Goal: Task Accomplishment & Management: Complete application form

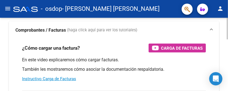
scroll to position [30, 0]
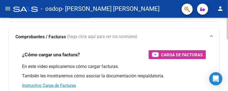
click at [186, 42] on html "menu - osdop - [PERSON_NAME] [PERSON_NAME] person Inicio Instructivos Contacto …" at bounding box center [114, 45] width 228 height 91
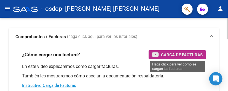
click at [181, 52] on span "Carga de Facturas" at bounding box center [182, 54] width 42 height 7
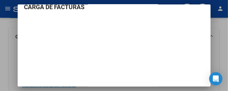
scroll to position [10, 0]
click at [9, 43] on div at bounding box center [114, 45] width 228 height 91
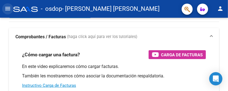
click at [7, 10] on mat-icon "menu" at bounding box center [7, 8] width 7 height 7
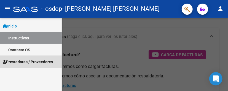
click at [23, 62] on span "Prestadores / Proveedores" at bounding box center [28, 62] width 50 height 6
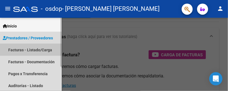
click at [25, 49] on link "Facturas - Listado/Carga" at bounding box center [31, 50] width 62 height 12
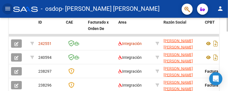
scroll to position [189, 0]
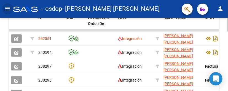
click at [186, 59] on html "menu - osdop - [PERSON_NAME] [PERSON_NAME] person Inicio Instructivos Contacto …" at bounding box center [114, 45] width 228 height 91
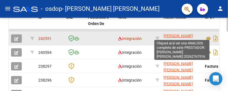
click at [178, 35] on span "[PERSON_NAME] [PERSON_NAME]" at bounding box center [179, 38] width 30 height 11
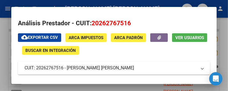
click at [186, 33] on div at bounding box center [114, 45] width 228 height 91
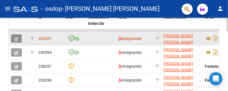
click at [15, 39] on icon "button" at bounding box center [16, 39] width 4 height 4
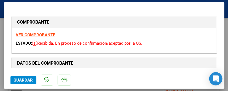
scroll to position [7, 0]
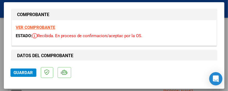
click at [43, 25] on strong "VER COMPROBANTE" at bounding box center [35, 27] width 39 height 5
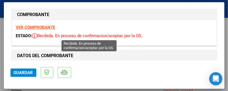
click at [36, 34] on icon at bounding box center [34, 36] width 5 height 6
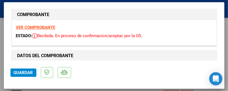
scroll to position [0, 0]
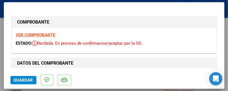
click at [2, 28] on div at bounding box center [114, 45] width 228 height 91
type input "$ 0,00"
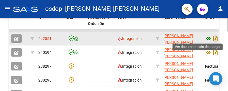
click at [186, 38] on icon at bounding box center [208, 38] width 7 height 7
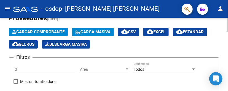
scroll to position [25, 0]
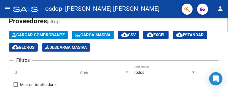
click at [186, 27] on html "menu - osdop - [PERSON_NAME] [PERSON_NAME] person Inicio Instructivos Contacto …" at bounding box center [114, 45] width 228 height 91
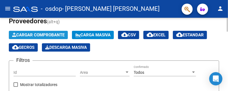
click at [55, 35] on span "Cargar Comprobante" at bounding box center [38, 34] width 52 height 5
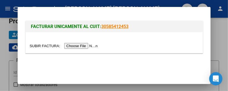
click at [186, 33] on div at bounding box center [114, 45] width 228 height 91
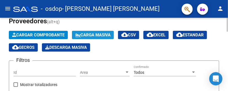
click at [96, 33] on span "Carga Masiva" at bounding box center [92, 34] width 35 height 5
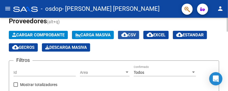
click at [136, 36] on span "cloud_download CSV" at bounding box center [128, 34] width 15 height 5
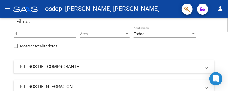
scroll to position [72, 0]
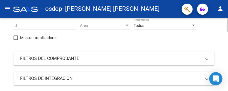
click at [186, 40] on div at bounding box center [227, 38] width 1 height 14
click at [186, 59] on span "FILTROS DEL COMPROBANTE" at bounding box center [113, 58] width 186 height 6
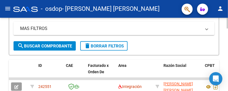
scroll to position [237, 0]
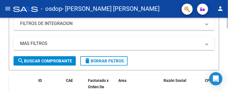
click at [186, 60] on div "Video tutorial PRESTADORES -> Listado de CPBTs Emitidos por Prestadores / Prove…" at bounding box center [115, 27] width 230 height 495
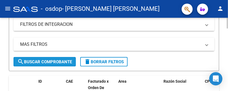
click at [66, 60] on span "search Buscar Comprobante" at bounding box center [44, 61] width 55 height 5
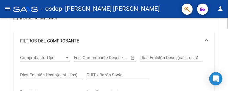
scroll to position [32, 0]
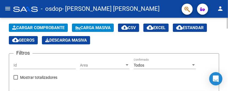
click at [186, 27] on html "menu - osdop - [PERSON_NAME] [PERSON_NAME] person Inicio Instructivos Contacto …" at bounding box center [114, 45] width 228 height 91
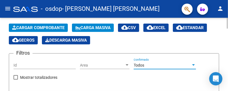
click at [186, 65] on div at bounding box center [193, 65] width 5 height 4
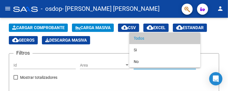
click at [162, 70] on div at bounding box center [114, 45] width 228 height 91
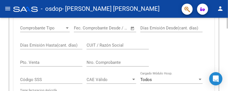
scroll to position [0, 0]
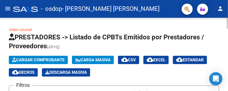
click at [186, 2] on div "menu - osdop - [PERSON_NAME] [PERSON_NAME] person Inicio Instructivos Contacto …" at bounding box center [114, 45] width 228 height 91
click at [7, 9] on mat-icon "menu" at bounding box center [7, 8] width 7 height 7
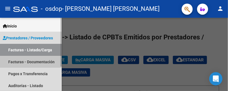
click at [25, 61] on link "Facturas - Documentación" at bounding box center [31, 61] width 62 height 12
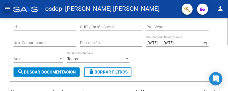
scroll to position [45, 0]
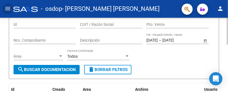
click at [186, 49] on div "PRESTADORES -> Comprobantes - Documentación Respaldatoria cloud_download Export…" at bounding box center [115, 69] width 230 height 194
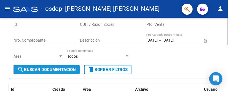
drag, startPoint x: 67, startPoint y: 68, endPoint x: 49, endPoint y: 69, distance: 18.8
click at [49, 69] on span "search Buscar Documentacion" at bounding box center [46, 69] width 59 height 5
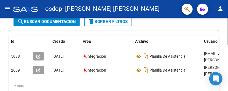
scroll to position [96, 0]
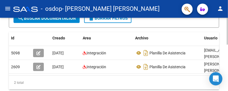
click at [186, 70] on div "PRESTADORES -> Comprobantes - Documentación Respaldatoria cloud_download Export…" at bounding box center [115, 18] width 230 height 194
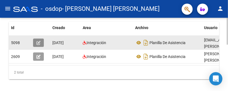
click at [38, 41] on icon "button" at bounding box center [38, 43] width 4 height 4
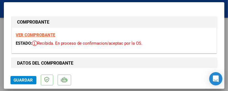
click at [43, 34] on strong "VER COMPROBANTE" at bounding box center [35, 34] width 39 height 5
click at [2, 10] on div at bounding box center [114, 45] width 228 height 91
type input "$ 0,00"
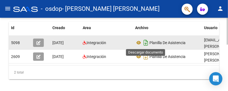
click at [146, 41] on icon "Descargar documento" at bounding box center [145, 42] width 7 height 9
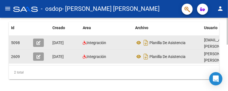
click at [132, 53] on datatable-body-cell "Integración" at bounding box center [107, 56] width 52 height 14
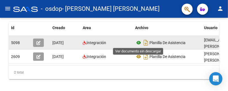
click at [139, 41] on icon at bounding box center [138, 42] width 7 height 7
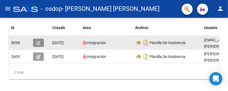
click at [38, 42] on icon "button" at bounding box center [38, 43] width 4 height 4
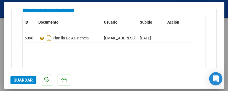
scroll to position [648, 0]
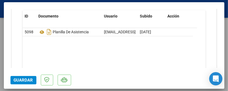
click at [69, 8] on mat-dialog-container "COMPROBANTE VER COMPROBANTE ESTADO: Recibida. En proceso de confirmacion/acepta…" at bounding box center [114, 45] width 221 height 86
click at [68, 4] on span "Agregar Documento" at bounding box center [48, 1] width 45 height 5
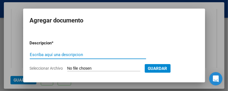
click at [73, 54] on input "Escriba aquí una descripcion" at bounding box center [88, 54] width 117 height 5
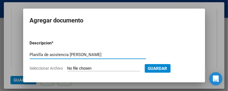
type input "Planilla de asistencia [PERSON_NAME]"
click at [123, 66] on input "Seleccionar Archivo" at bounding box center [103, 68] width 73 height 5
type input "C:\fakepath\Declaración Jurada - OsDo.pdf"
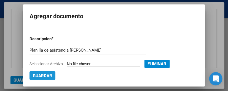
click at [44, 70] on button "Guardar" at bounding box center [43, 75] width 26 height 9
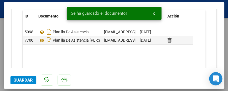
scroll to position [643, 0]
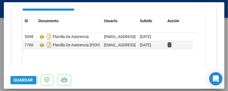
click at [29, 70] on span "Guardar" at bounding box center [23, 79] width 19 height 5
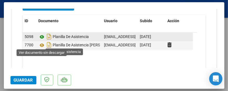
click at [40, 40] on icon at bounding box center [42, 36] width 7 height 7
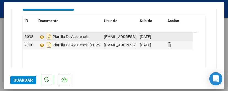
click at [163, 41] on datatable-body-cell "[DATE]" at bounding box center [152, 37] width 28 height 8
drag, startPoint x: 163, startPoint y: 43, endPoint x: 174, endPoint y: 41, distance: 10.3
click at [174, 41] on datatable-body-cell at bounding box center [180, 37] width 28 height 8
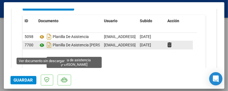
click at [41, 48] on icon at bounding box center [42, 45] width 7 height 7
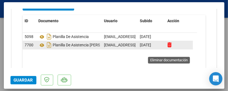
click at [170, 47] on icon at bounding box center [170, 44] width 4 height 5
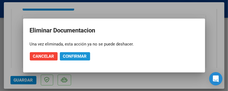
click at [80, 57] on span "Confirmar" at bounding box center [75, 56] width 24 height 5
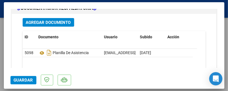
scroll to position [619, 0]
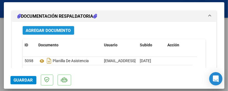
click at [66, 33] on span "Agregar Documento" at bounding box center [48, 30] width 45 height 5
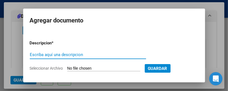
click at [78, 54] on input "Escriba aquí una descripcion" at bounding box center [88, 54] width 117 height 5
type input "Planilla asistencia agosto"
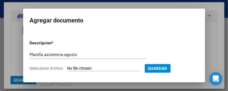
click at [87, 67] on input "Seleccionar Archivo" at bounding box center [103, 68] width 73 height 5
type input "C:\fakepath\Planilla de Asistencia - (2).pdf"
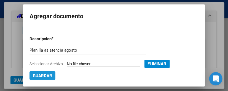
click at [49, 70] on span "Guardar" at bounding box center [42, 75] width 19 height 5
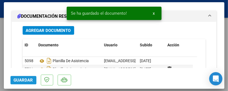
click at [30, 70] on span "Guardar" at bounding box center [23, 79] width 19 height 5
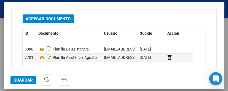
scroll to position [639, 0]
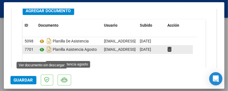
click at [41, 53] on icon at bounding box center [42, 49] width 7 height 7
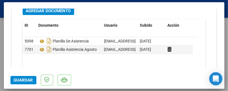
click at [186, 0] on div at bounding box center [114, 45] width 228 height 91
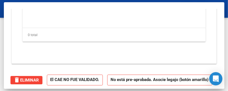
scroll to position [0, 0]
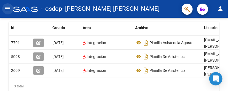
click at [8, 9] on mat-icon "menu" at bounding box center [7, 8] width 7 height 7
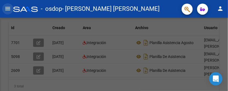
click at [8, 9] on mat-icon "menu" at bounding box center [7, 8] width 7 height 7
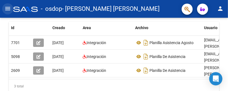
click at [7, 10] on mat-icon "menu" at bounding box center [7, 8] width 7 height 7
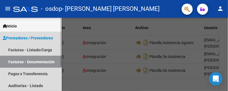
click at [36, 60] on link "Facturas - Documentación" at bounding box center [31, 61] width 62 height 12
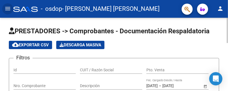
click at [186, 23] on html "menu - osdop - [PERSON_NAME] [PERSON_NAME] person Inicio Instructivos Contacto …" at bounding box center [114, 45] width 228 height 91
click at [6, 10] on mat-icon "menu" at bounding box center [7, 8] width 7 height 7
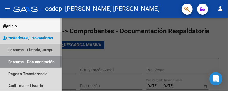
click at [26, 49] on link "Facturas - Listado/Carga" at bounding box center [31, 50] width 62 height 12
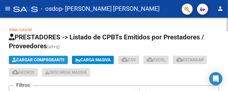
click at [54, 59] on span "Cargar Comprobante" at bounding box center [38, 59] width 52 height 5
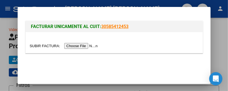
click at [79, 45] on input "file" at bounding box center [65, 46] width 70 height 6
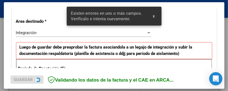
scroll to position [162, 0]
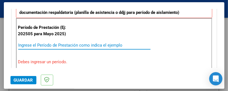
click at [66, 46] on input "Ingrese el Período de Prestación como indica el ejemplo" at bounding box center [84, 45] width 133 height 5
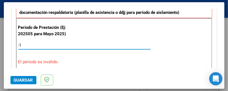
type input "-2"
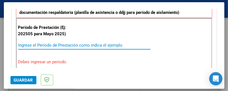
type input "-1"
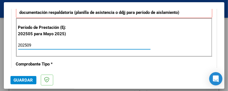
type input "202509"
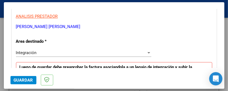
scroll to position [97, 0]
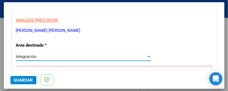
click at [131, 56] on div "Integración" at bounding box center [81, 56] width 131 height 5
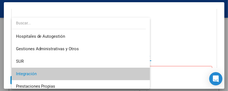
scroll to position [17, 0]
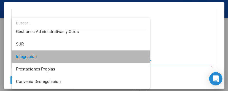
click at [131, 56] on span "Integración" at bounding box center [81, 56] width 130 height 12
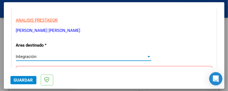
click at [131, 56] on div "Integración" at bounding box center [81, 56] width 131 height 5
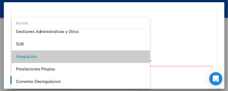
drag, startPoint x: 219, startPoint y: 25, endPoint x: 216, endPoint y: 49, distance: 23.3
click at [186, 49] on div at bounding box center [114, 45] width 228 height 91
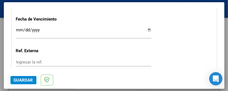
scroll to position [389, 0]
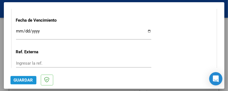
click at [29, 70] on span "Guardar" at bounding box center [23, 79] width 19 height 5
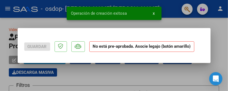
scroll to position [0, 0]
